Goal: Task Accomplishment & Management: Use online tool/utility

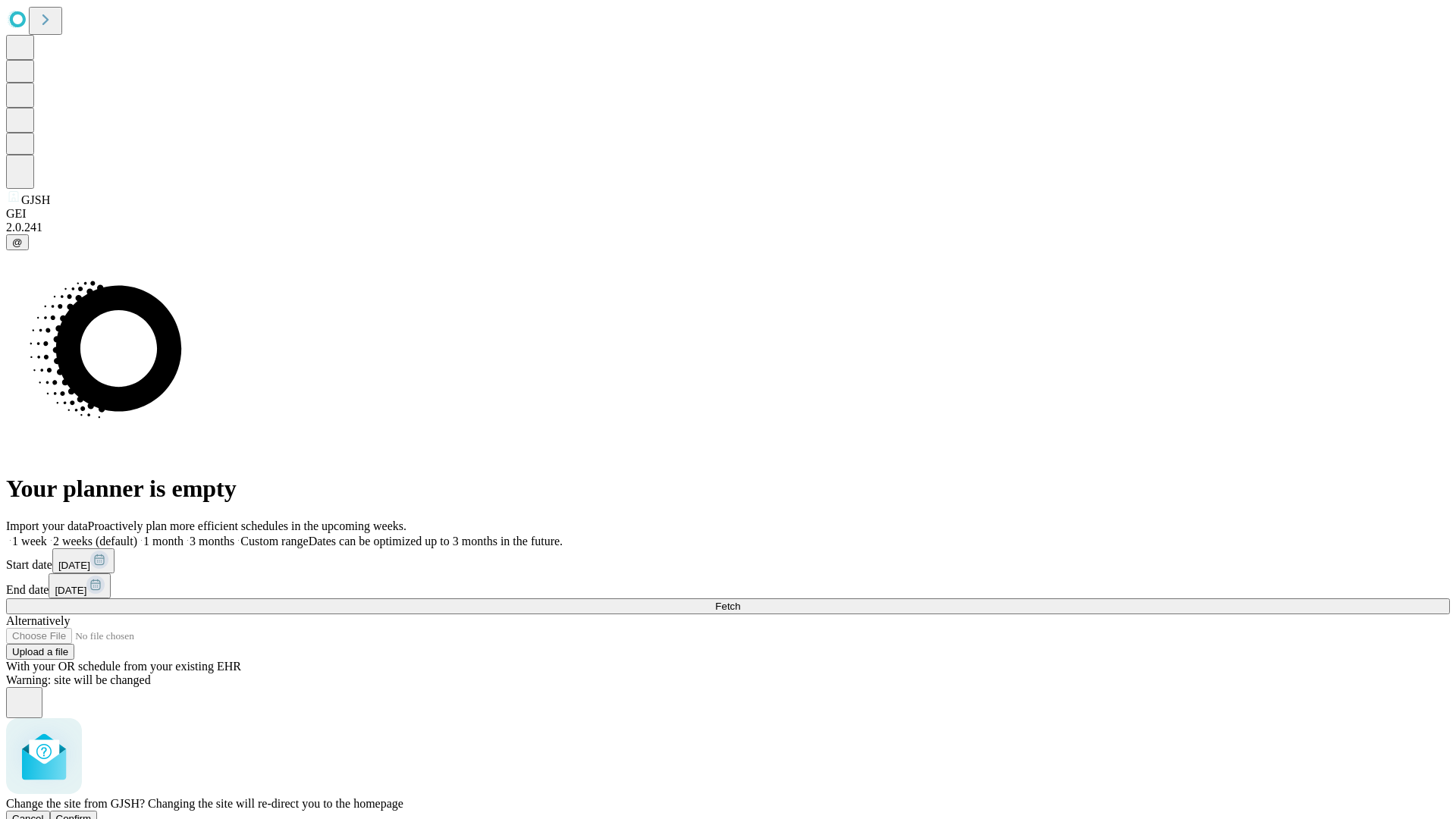
click at [91, 813] on span "Confirm" at bounding box center [74, 818] width 36 height 11
click at [47, 535] on label "1 week" at bounding box center [26, 541] width 41 height 13
click at [740, 600] on span "Fetch" at bounding box center [727, 605] width 25 height 11
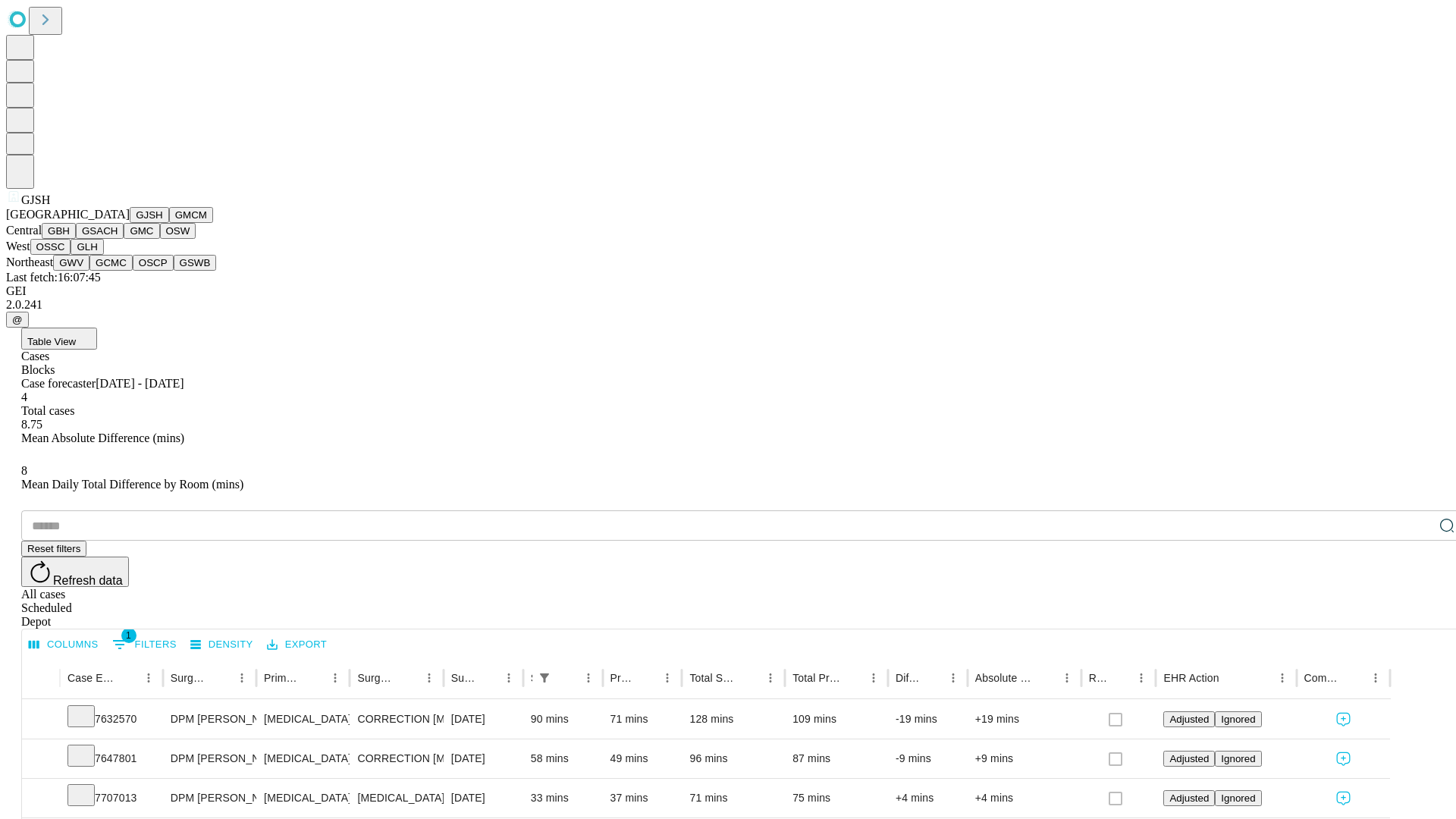
click at [169, 223] on button "GMCM" at bounding box center [191, 214] width 44 height 16
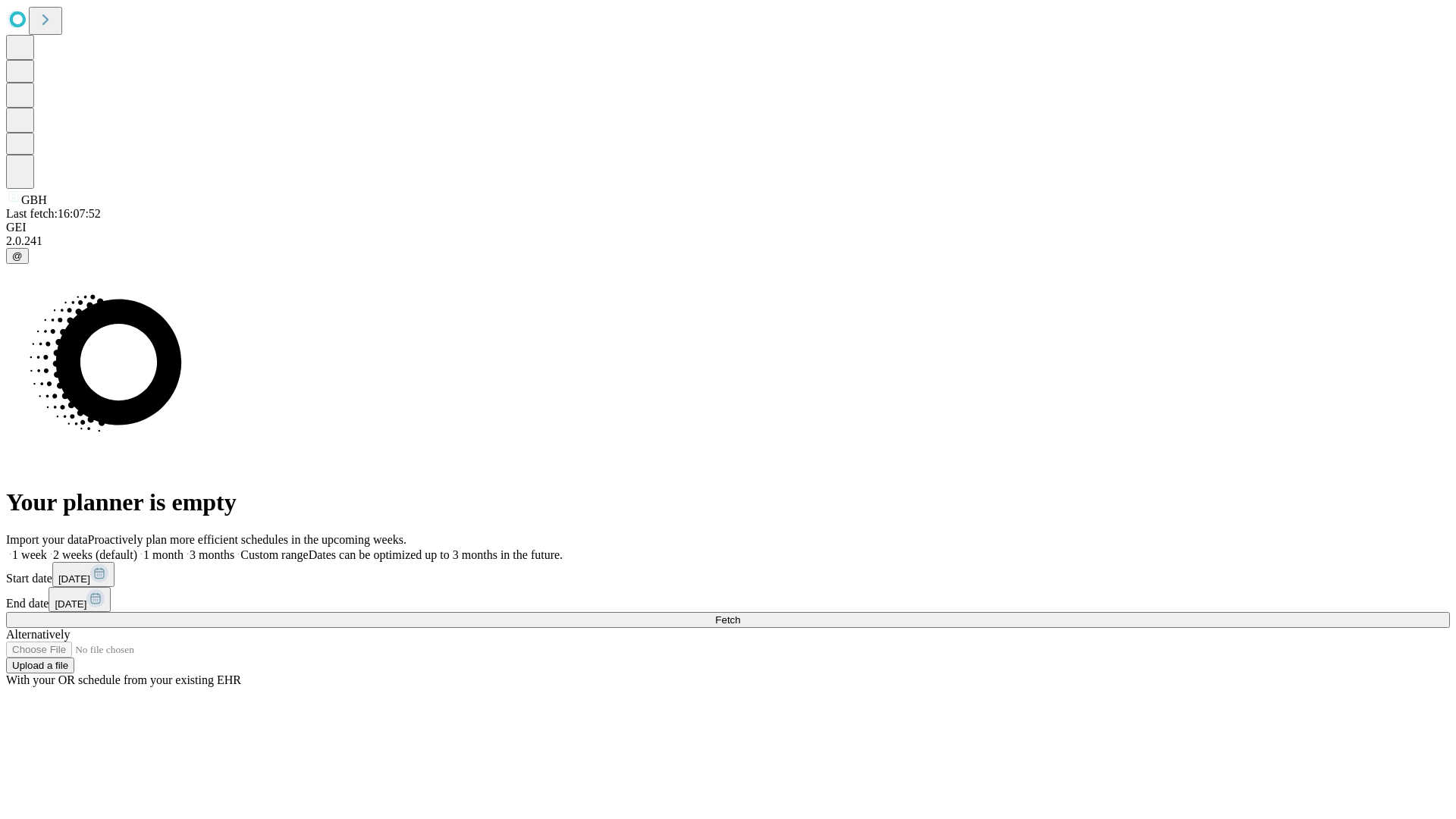
click at [47, 548] on label "1 week" at bounding box center [26, 554] width 41 height 13
click at [740, 614] on span "Fetch" at bounding box center [727, 619] width 25 height 11
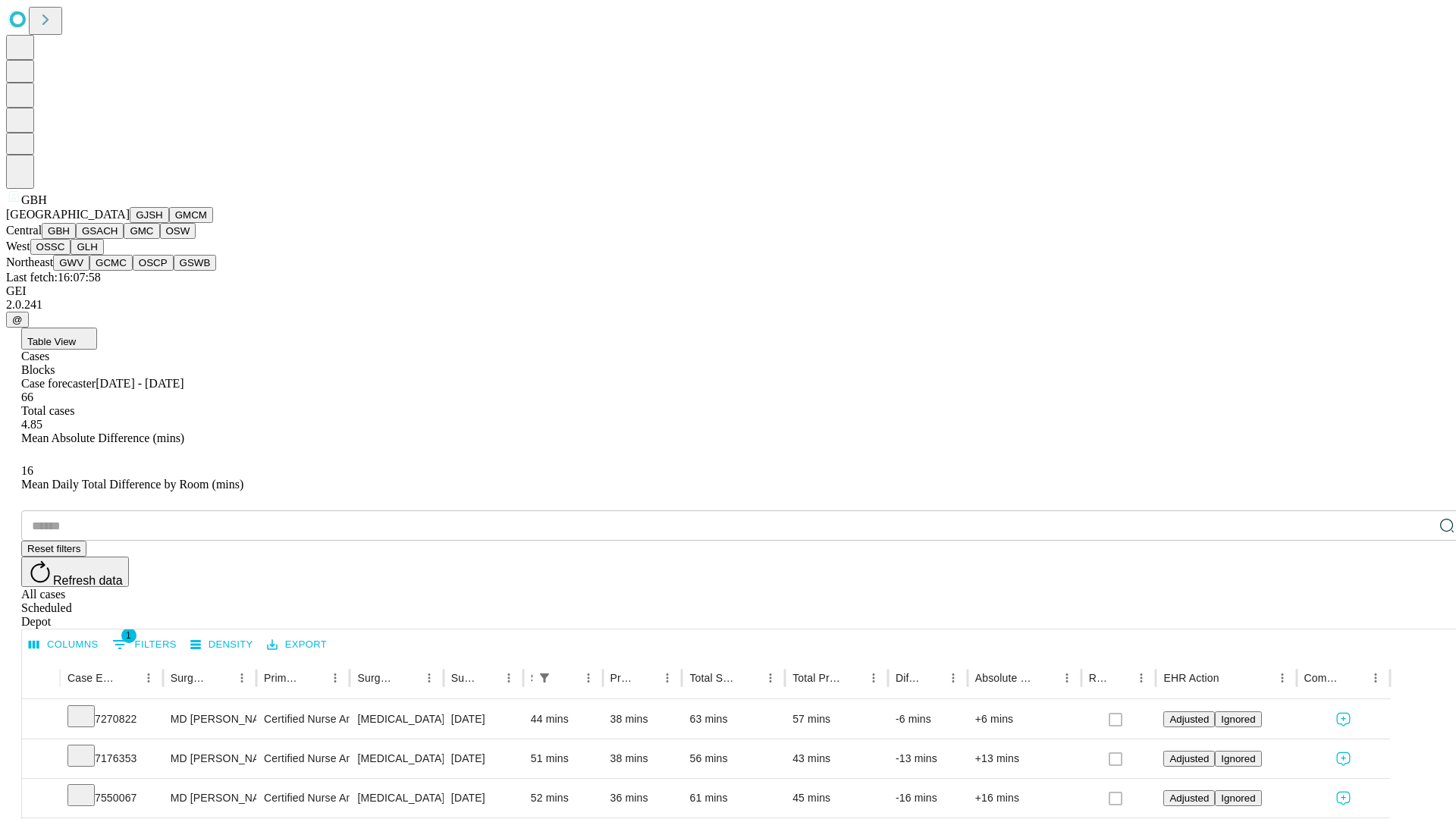
click at [118, 239] on button "GSACH" at bounding box center [100, 231] width 48 height 16
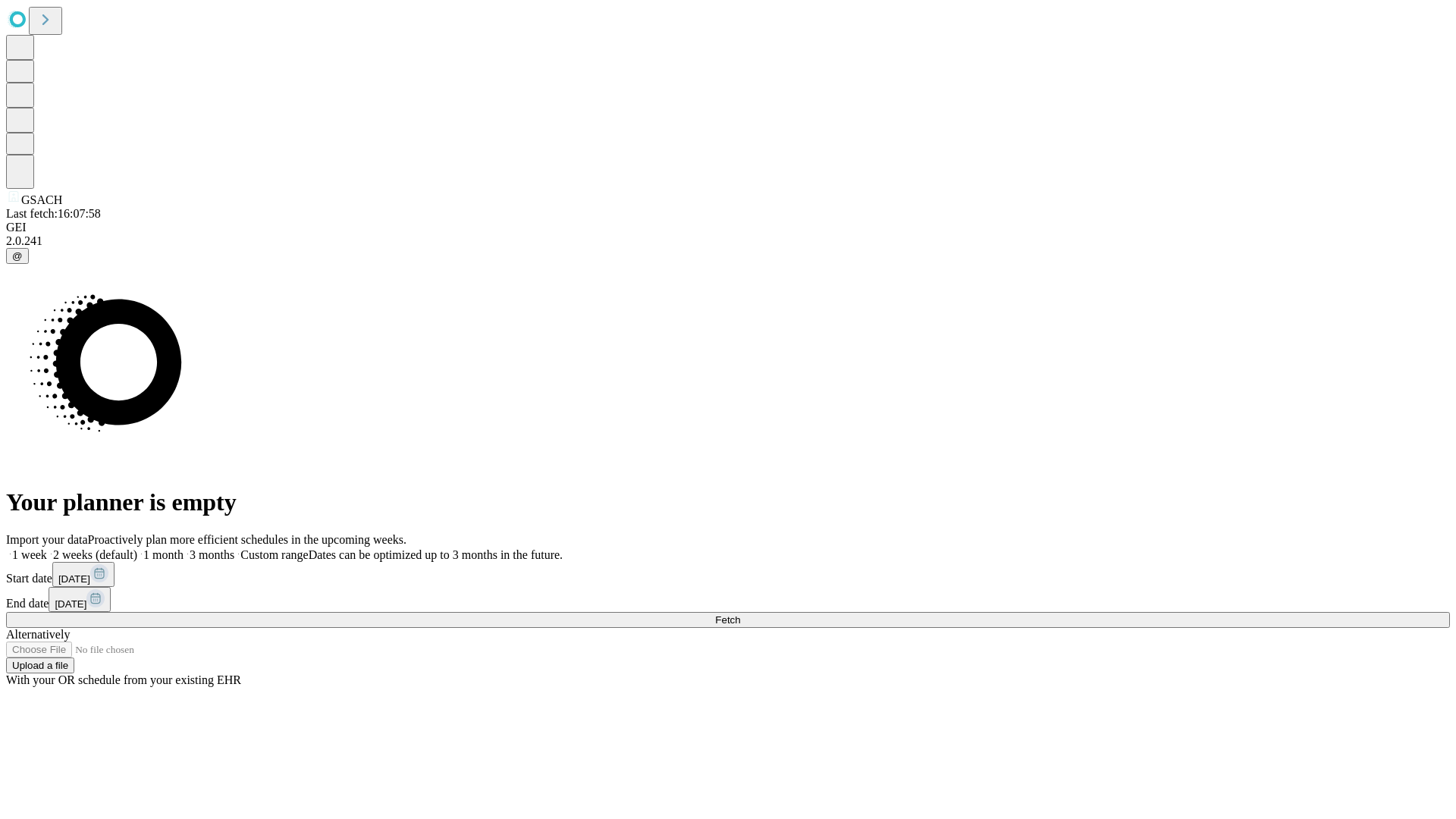
click at [47, 548] on label "1 week" at bounding box center [26, 554] width 41 height 13
click at [740, 614] on span "Fetch" at bounding box center [727, 619] width 25 height 11
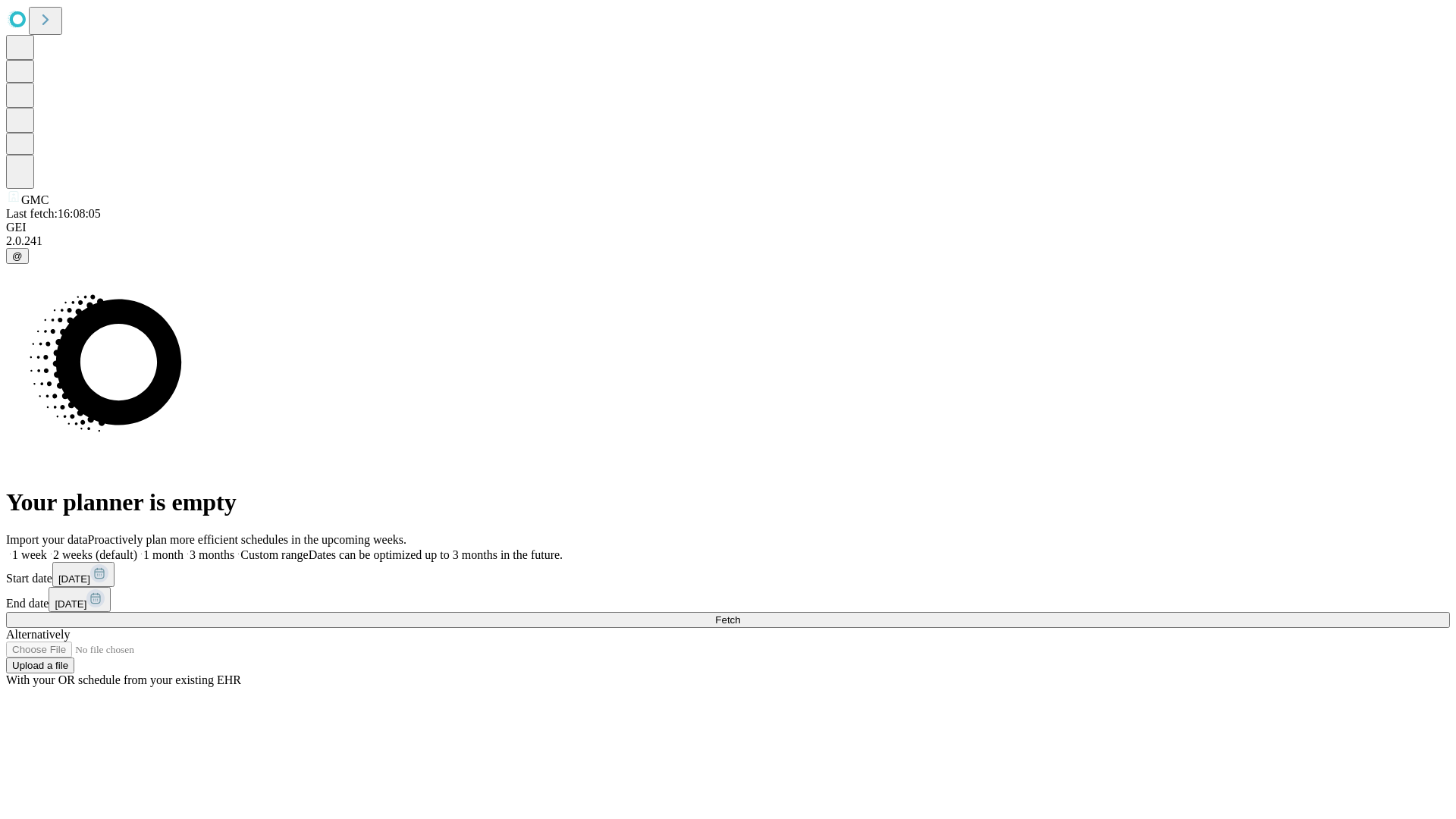
click at [47, 548] on label "1 week" at bounding box center [26, 554] width 41 height 13
click at [740, 614] on span "Fetch" at bounding box center [727, 619] width 25 height 11
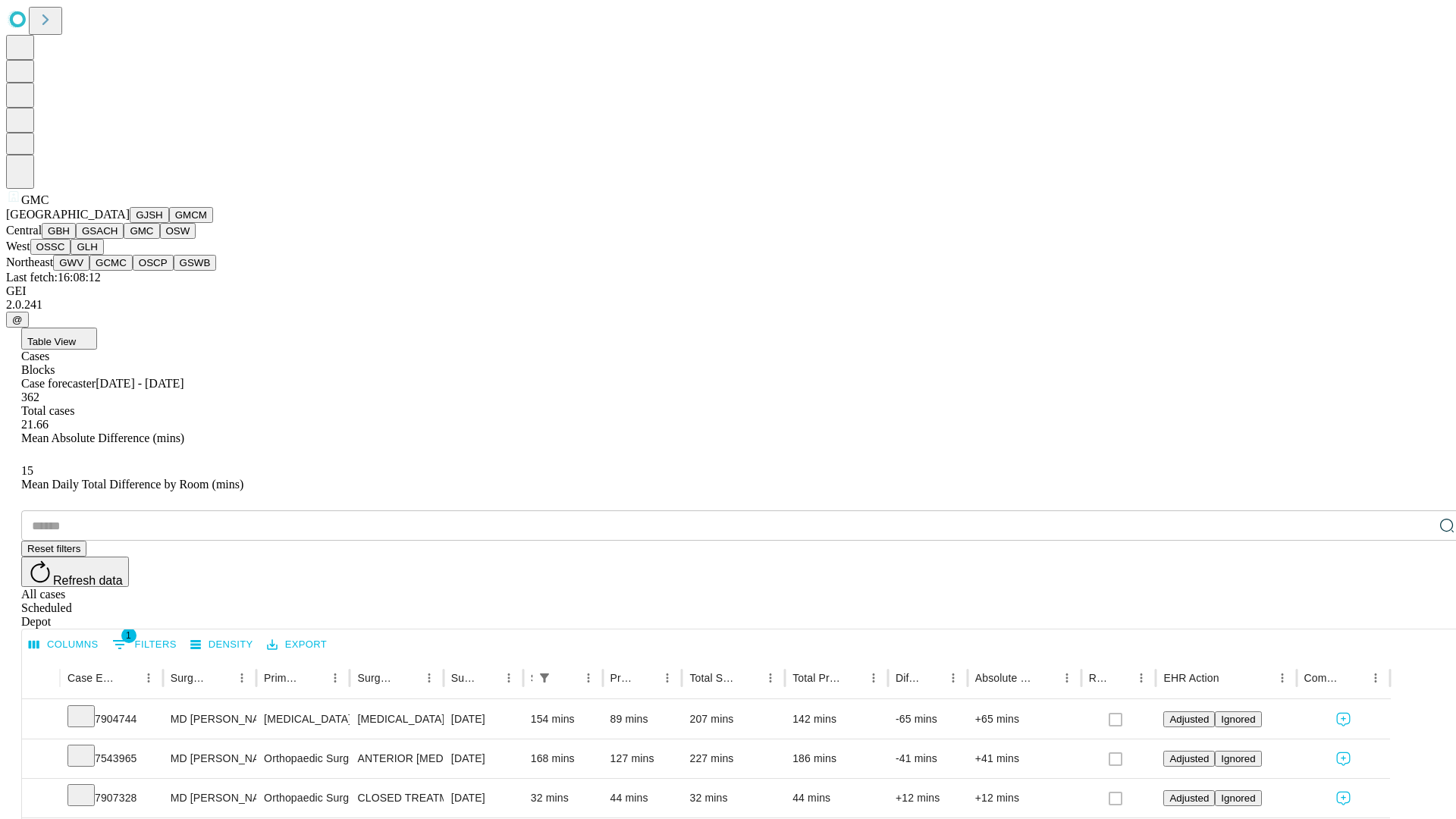
click at [160, 239] on button "OSW" at bounding box center [178, 231] width 37 height 16
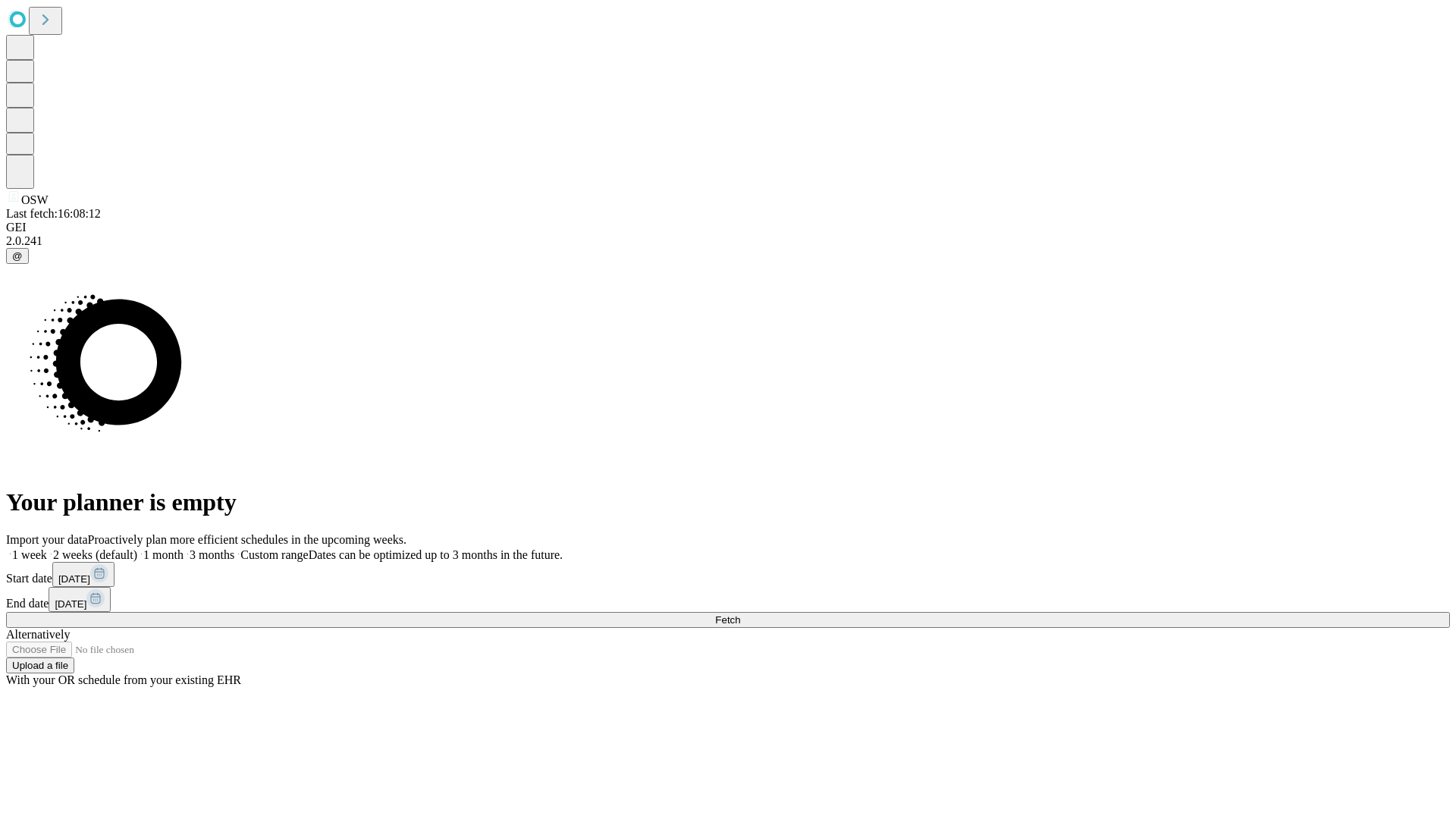
click at [47, 548] on label "1 week" at bounding box center [26, 554] width 41 height 13
click at [740, 614] on span "Fetch" at bounding box center [727, 619] width 25 height 11
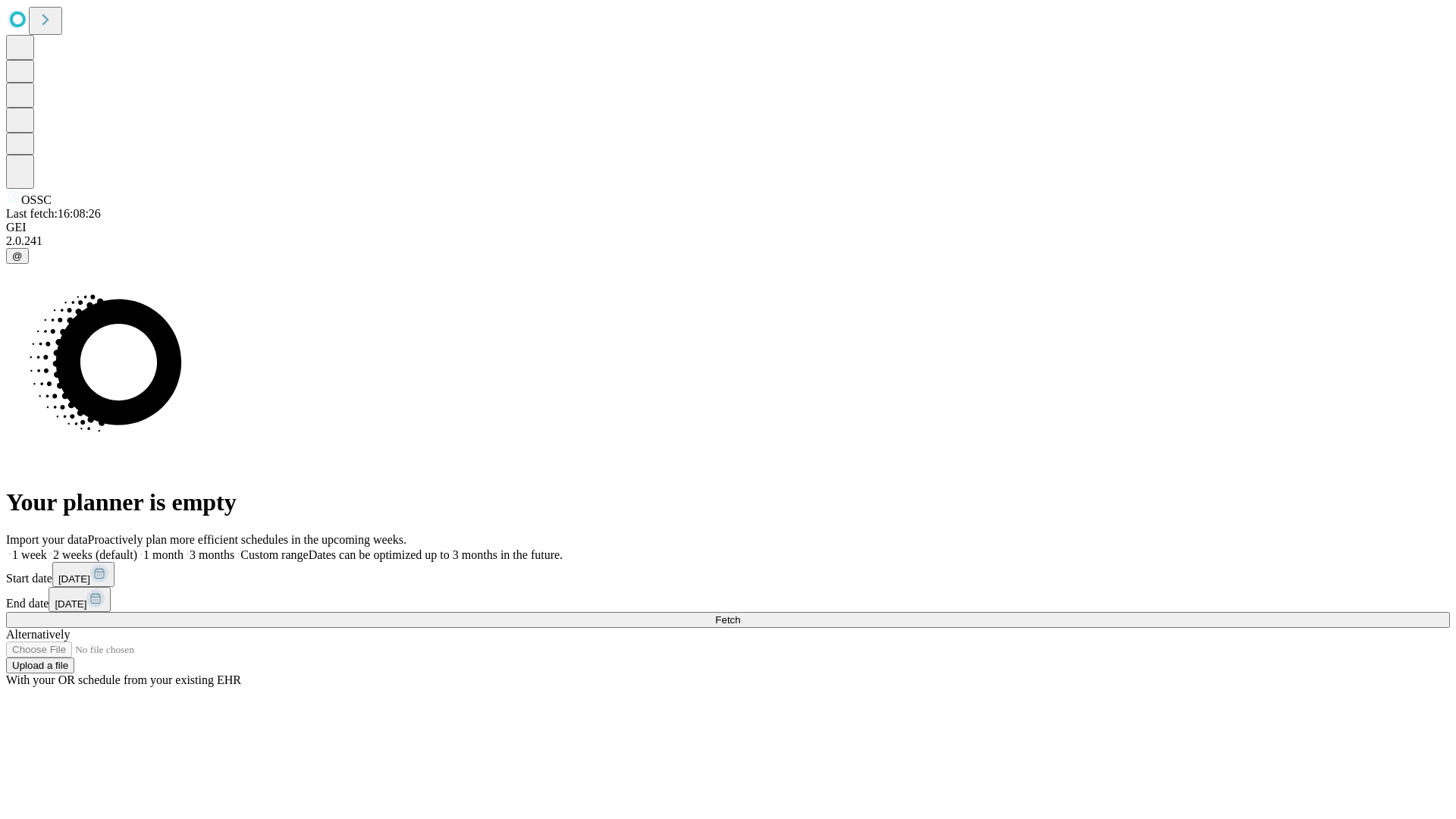
click at [47, 548] on label "1 week" at bounding box center [26, 554] width 41 height 13
click at [740, 614] on span "Fetch" at bounding box center [727, 619] width 25 height 11
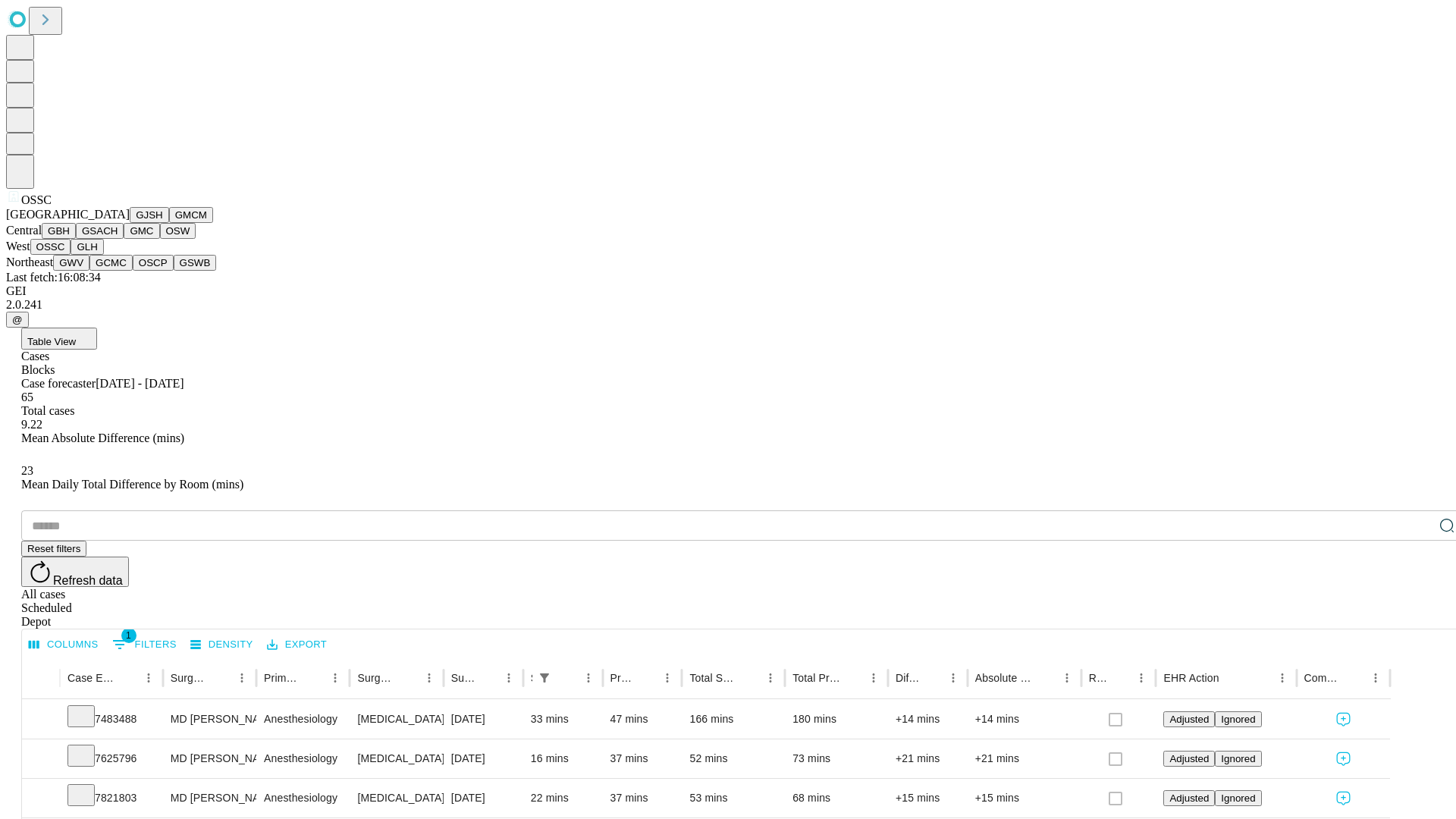
click at [103, 254] on button "GLH" at bounding box center [87, 247] width 32 height 16
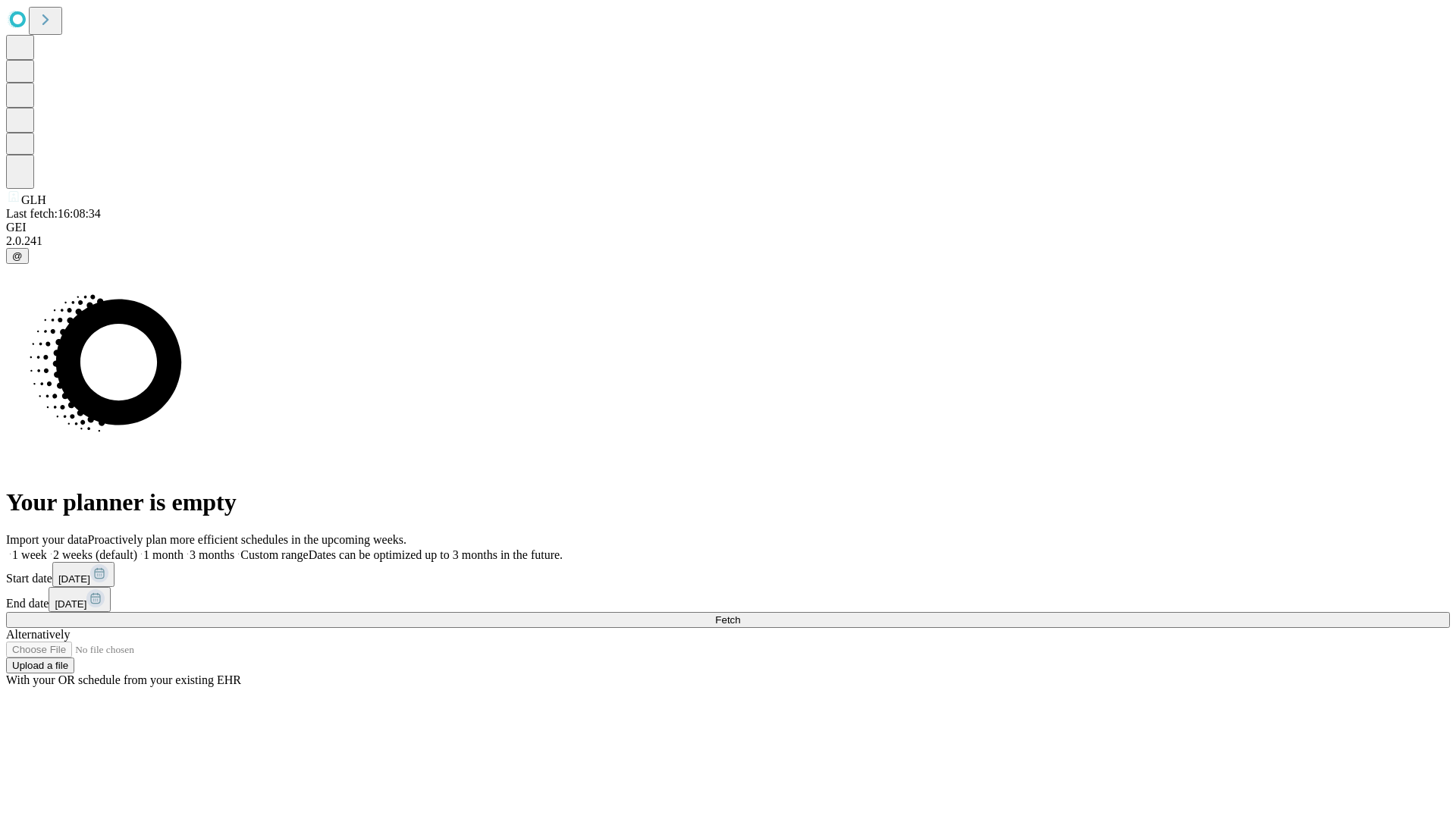
click at [740, 614] on span "Fetch" at bounding box center [727, 619] width 25 height 11
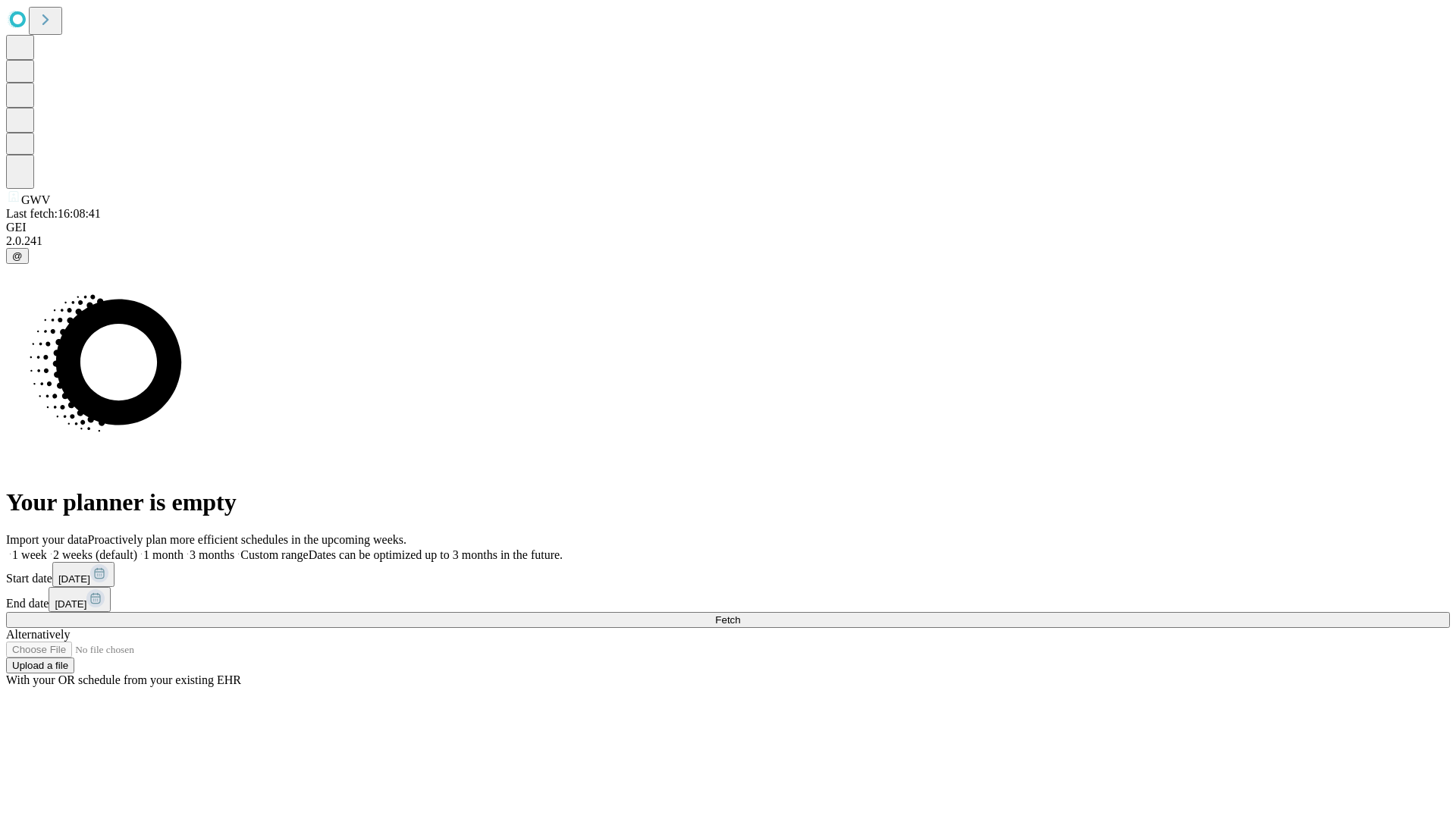
click at [47, 548] on label "1 week" at bounding box center [26, 554] width 41 height 13
click at [740, 614] on span "Fetch" at bounding box center [727, 619] width 25 height 11
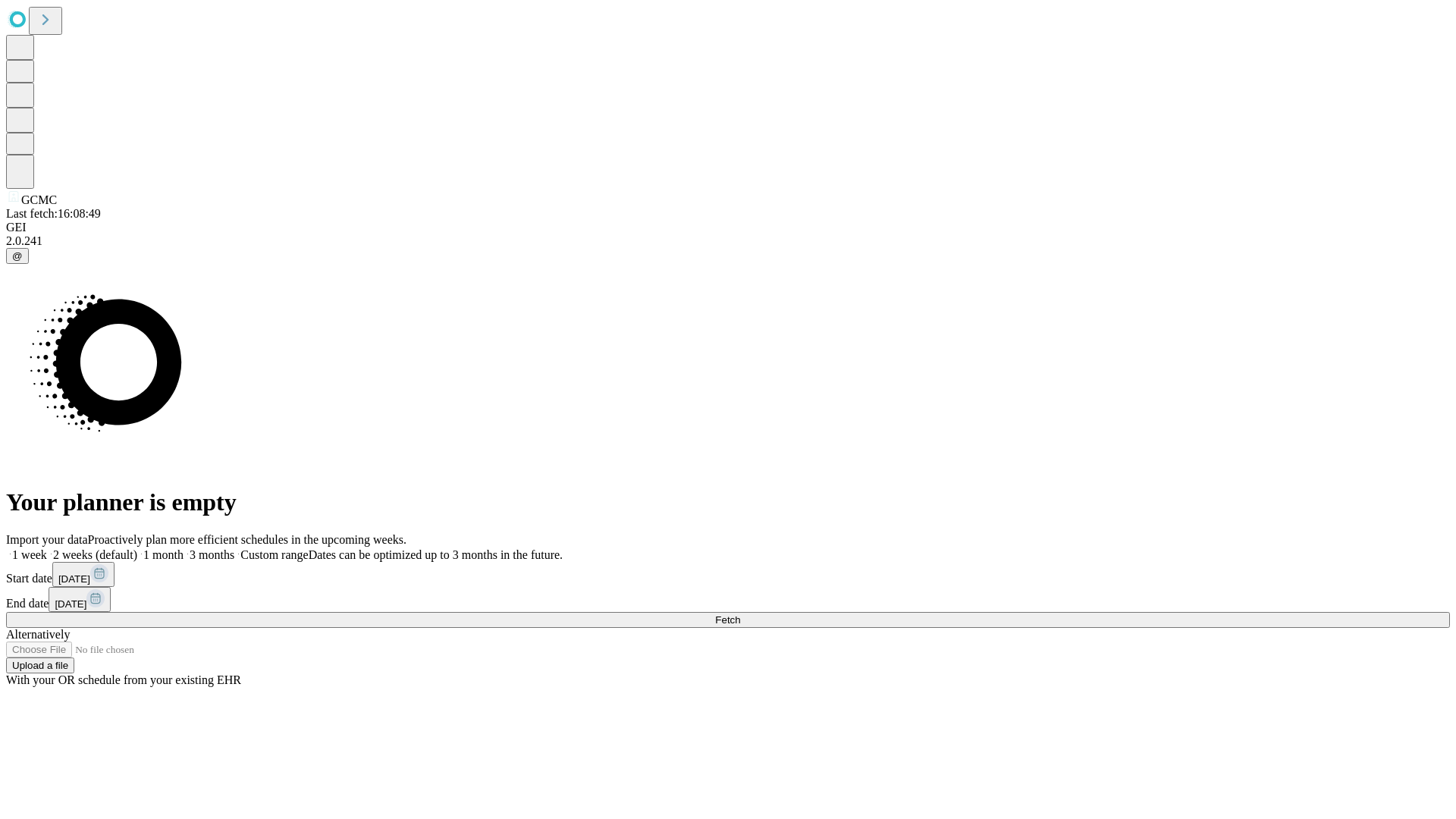
click at [47, 548] on label "1 week" at bounding box center [26, 554] width 41 height 13
click at [740, 614] on span "Fetch" at bounding box center [727, 619] width 25 height 11
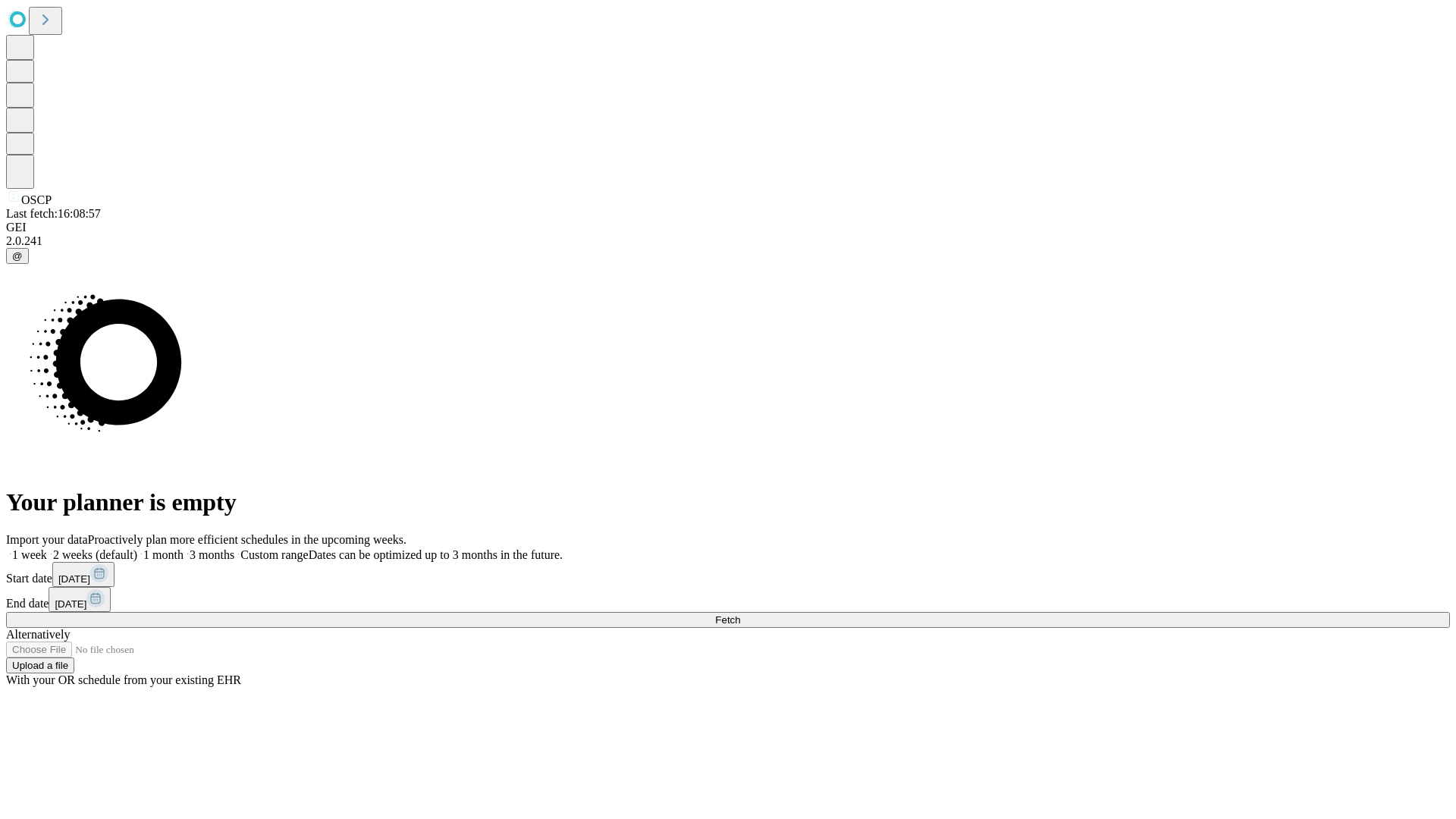
click at [47, 548] on label "1 week" at bounding box center [26, 554] width 41 height 13
click at [740, 614] on span "Fetch" at bounding box center [727, 619] width 25 height 11
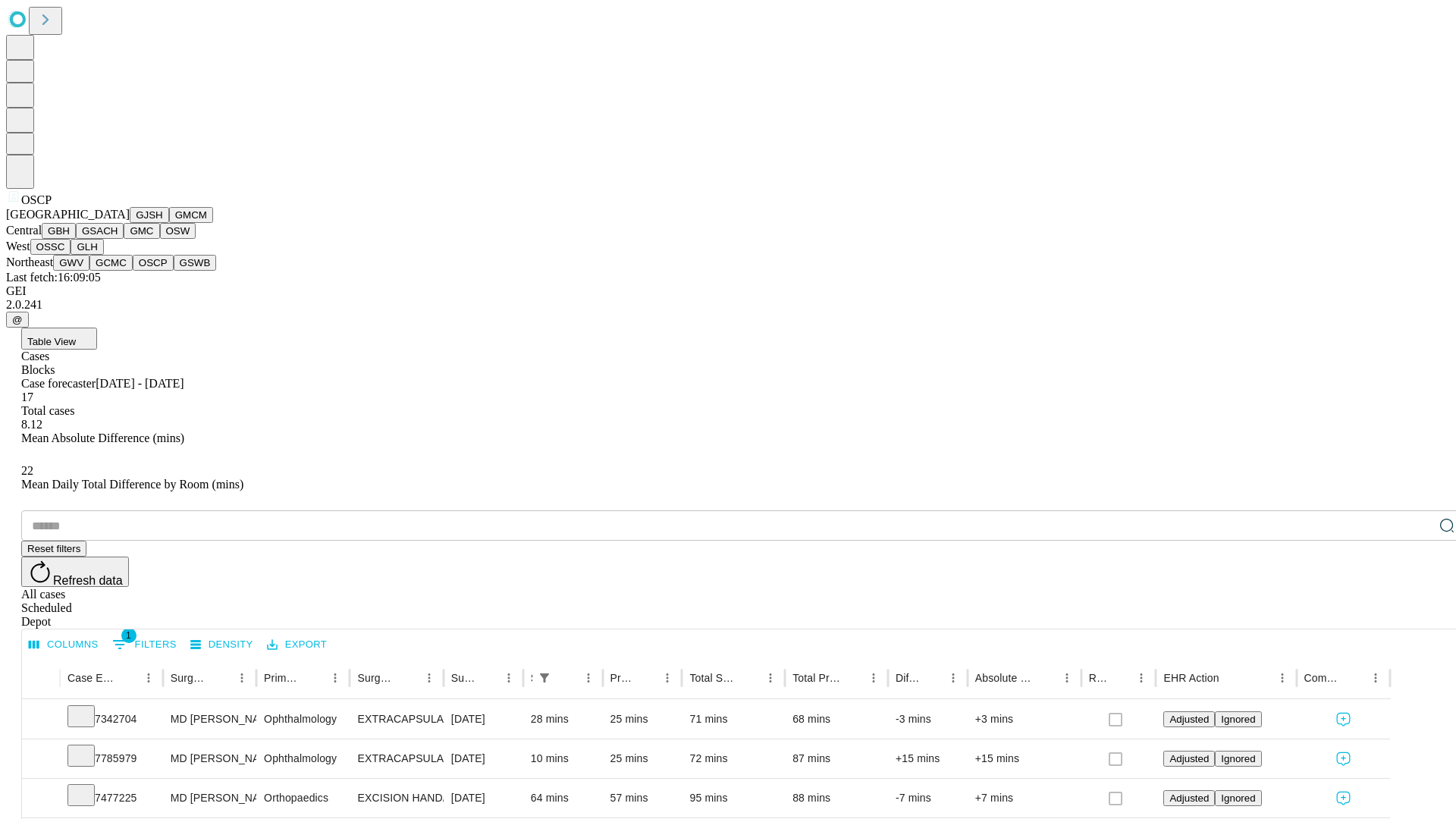
click at [173, 271] on button "GSWB" at bounding box center [195, 262] width 44 height 16
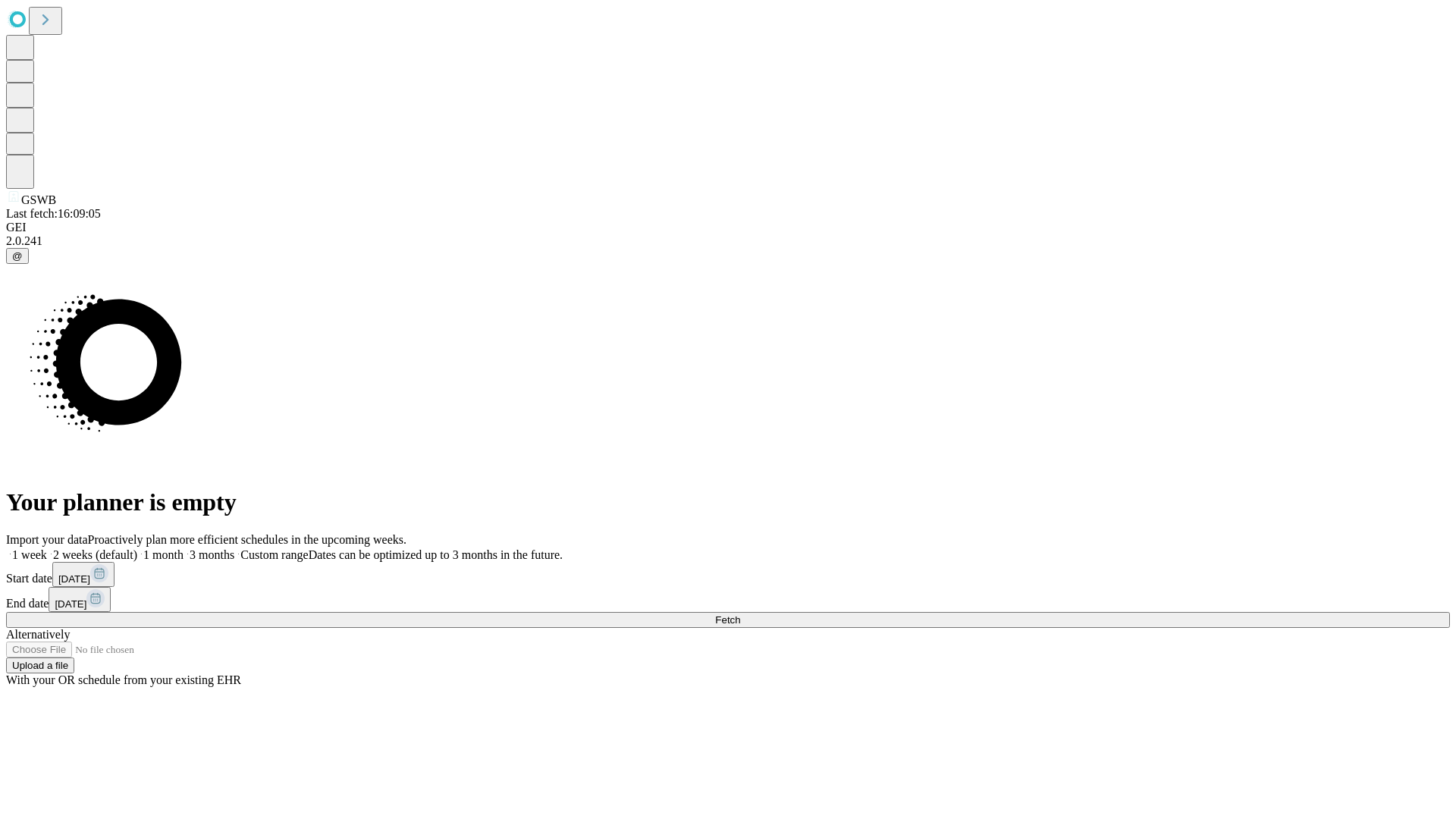
click at [47, 548] on label "1 week" at bounding box center [26, 554] width 41 height 13
click at [740, 614] on span "Fetch" at bounding box center [727, 619] width 25 height 11
